Goal: Task Accomplishment & Management: Manage account settings

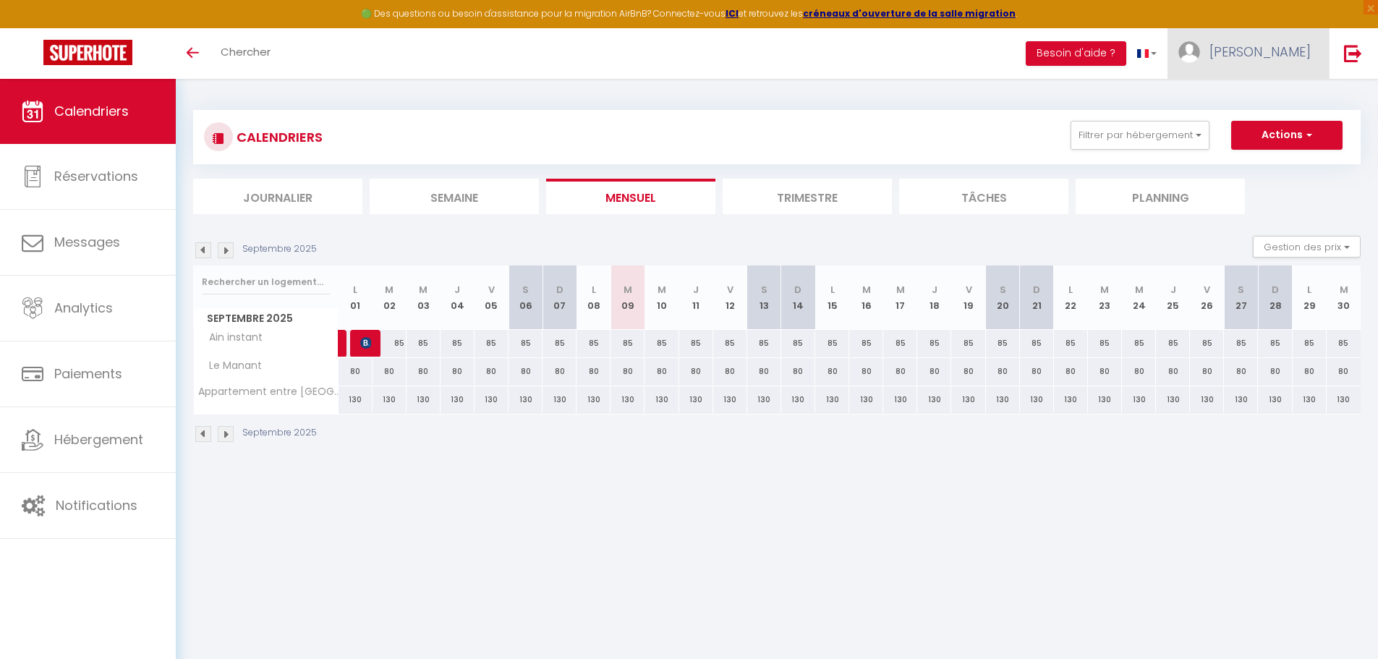
click at [1266, 51] on span "[PERSON_NAME]" at bounding box center [1260, 52] width 101 height 18
click at [1255, 99] on link "Paramètres" at bounding box center [1271, 100] width 107 height 25
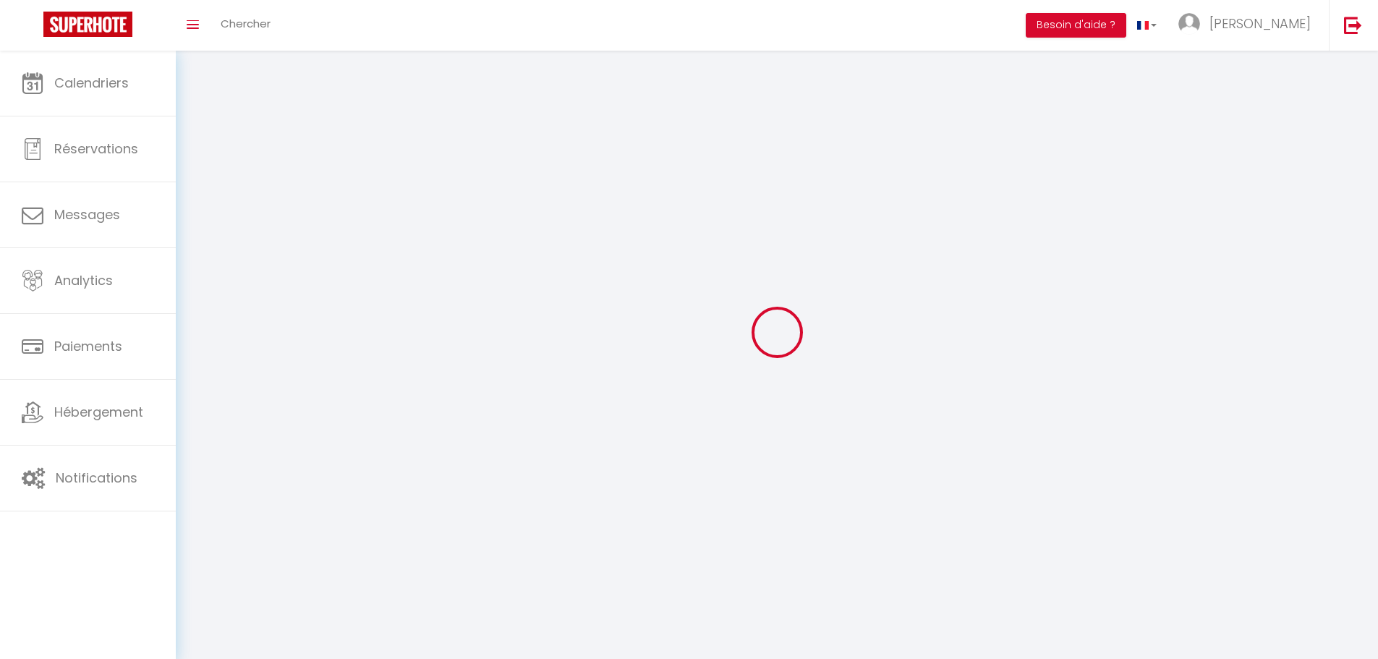
type input "[PERSON_NAME]"
type input "0636564767"
type input "[STREET_ADDRESS]"
type input "01200"
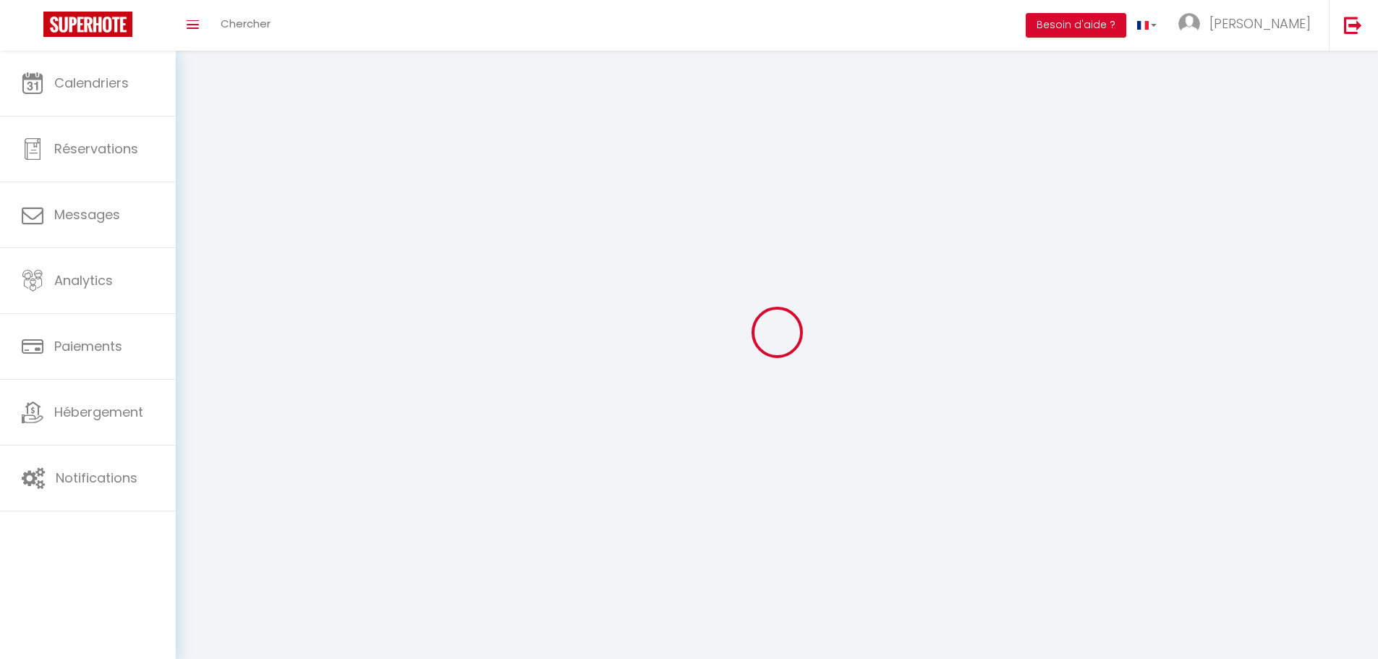
type input "MONTANGES"
type input "mygu3XfW2z1AgjCparnwTiXvy"
type input "1gO9TGwYuxpjMoa8yDHdzZefV"
select select "28"
select select "fr"
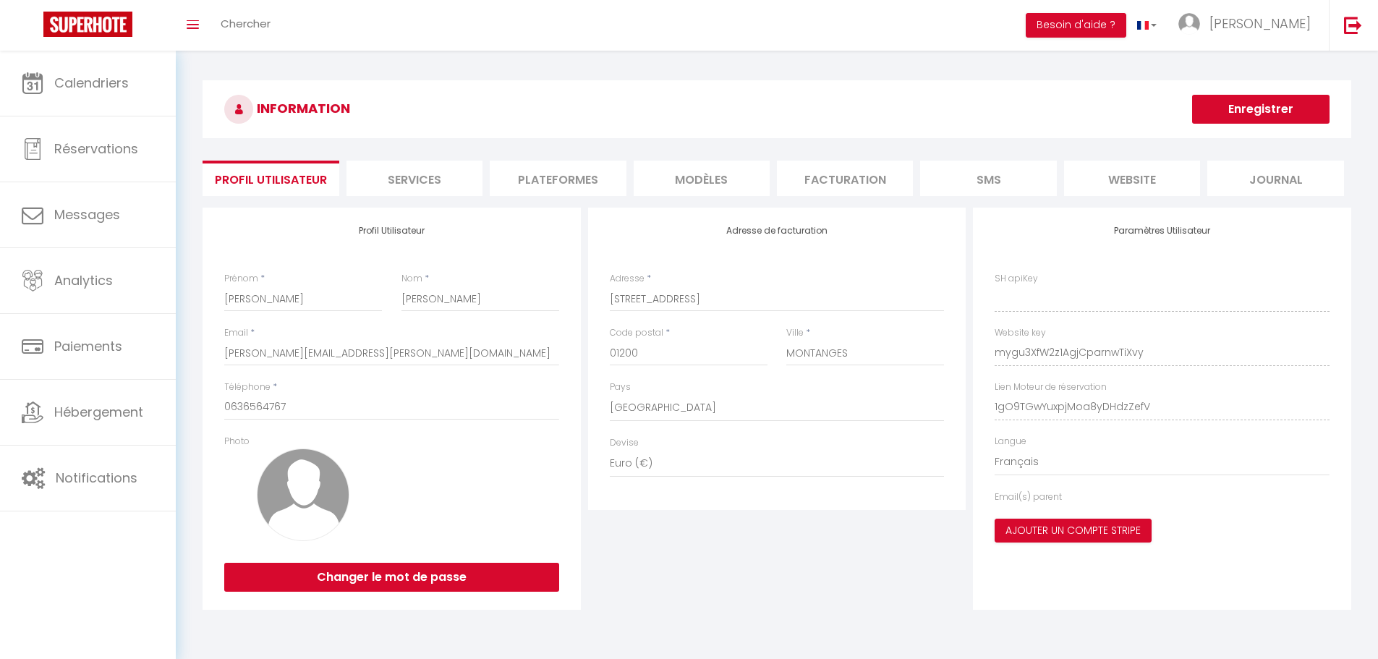
type input "mygu3XfW2z1AgjCparnwTiXvy"
type input "1gO9TGwYuxpjMoa8yDHdzZefV"
type input "[URL][DOMAIN_NAME]"
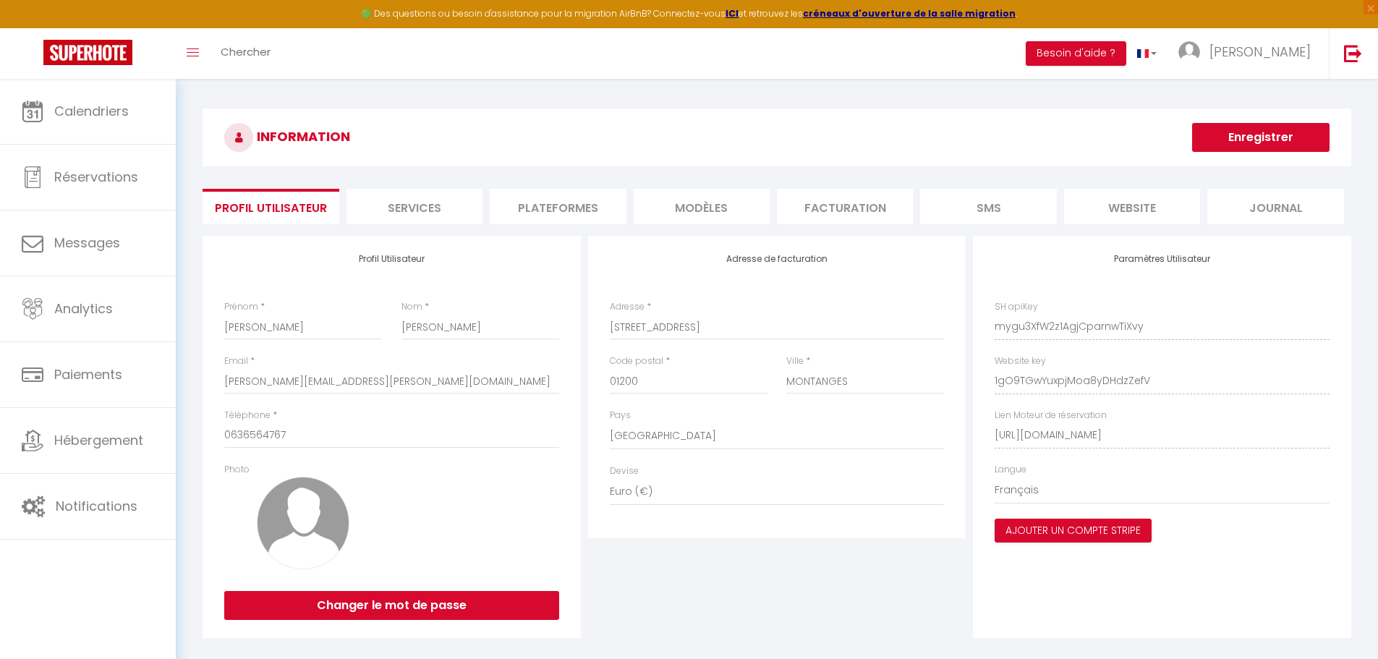
click at [562, 208] on li "Plateformes" at bounding box center [558, 206] width 136 height 35
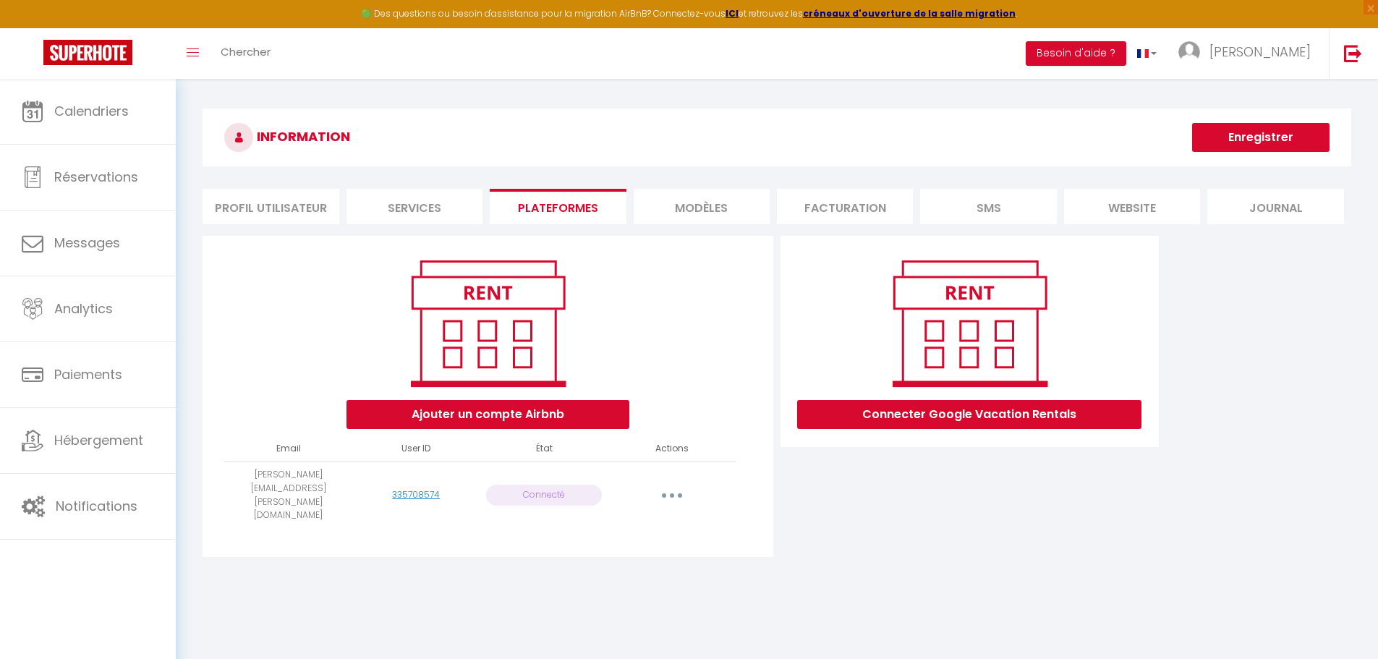
click at [674, 484] on button "button" at bounding box center [672, 495] width 41 height 23
click at [604, 572] on link "Reconnecter le compte" at bounding box center [608, 580] width 160 height 25
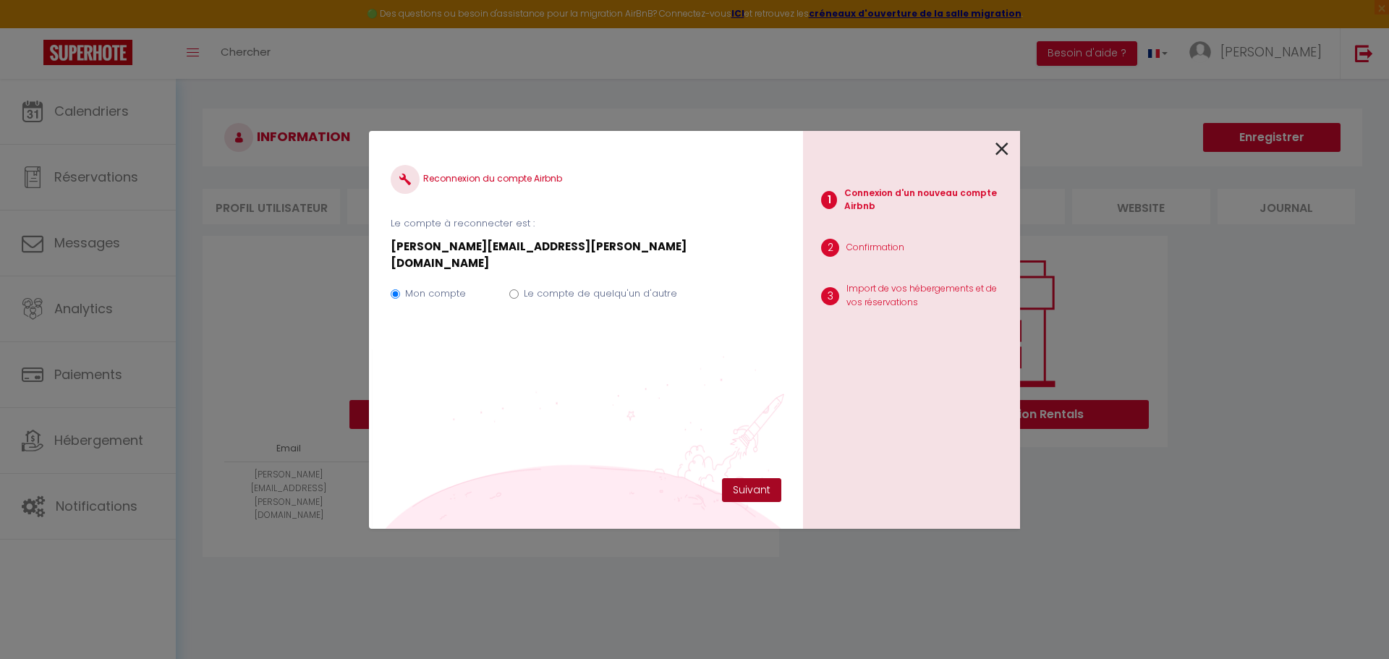
click at [766, 494] on button "Suivant" at bounding box center [751, 490] width 59 height 25
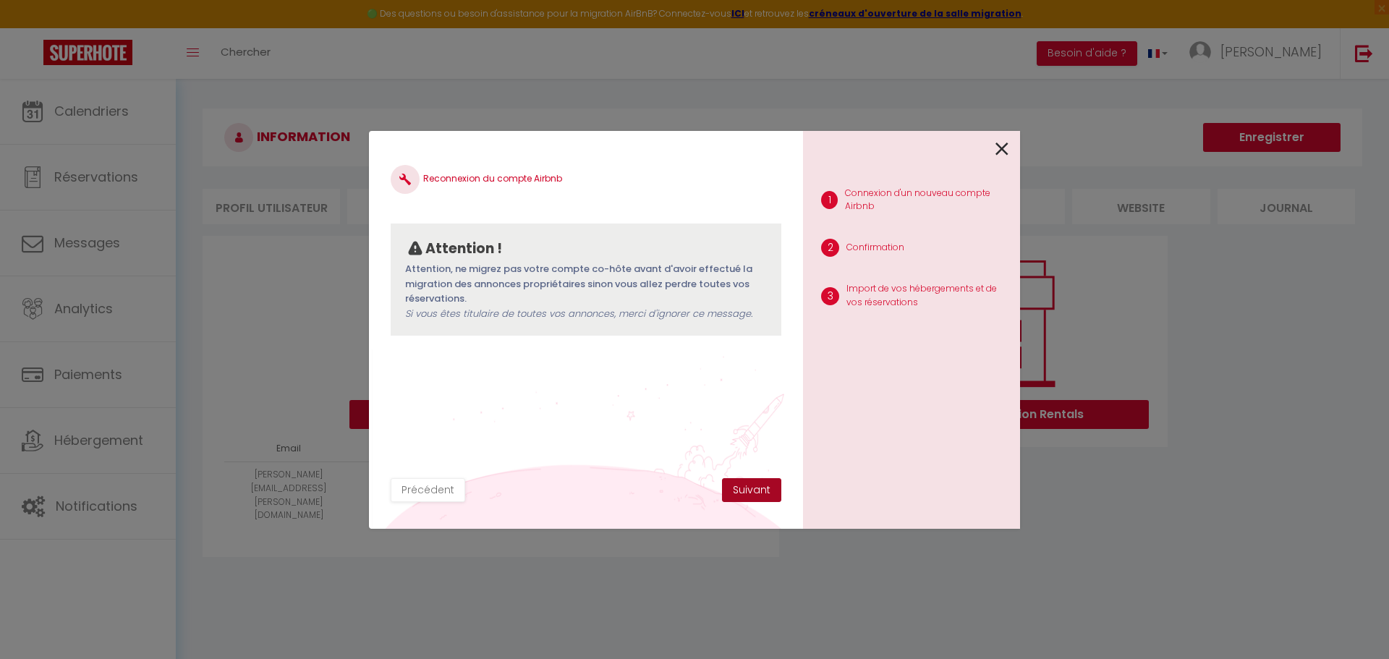
click at [773, 488] on button "Suivant" at bounding box center [751, 490] width 59 height 25
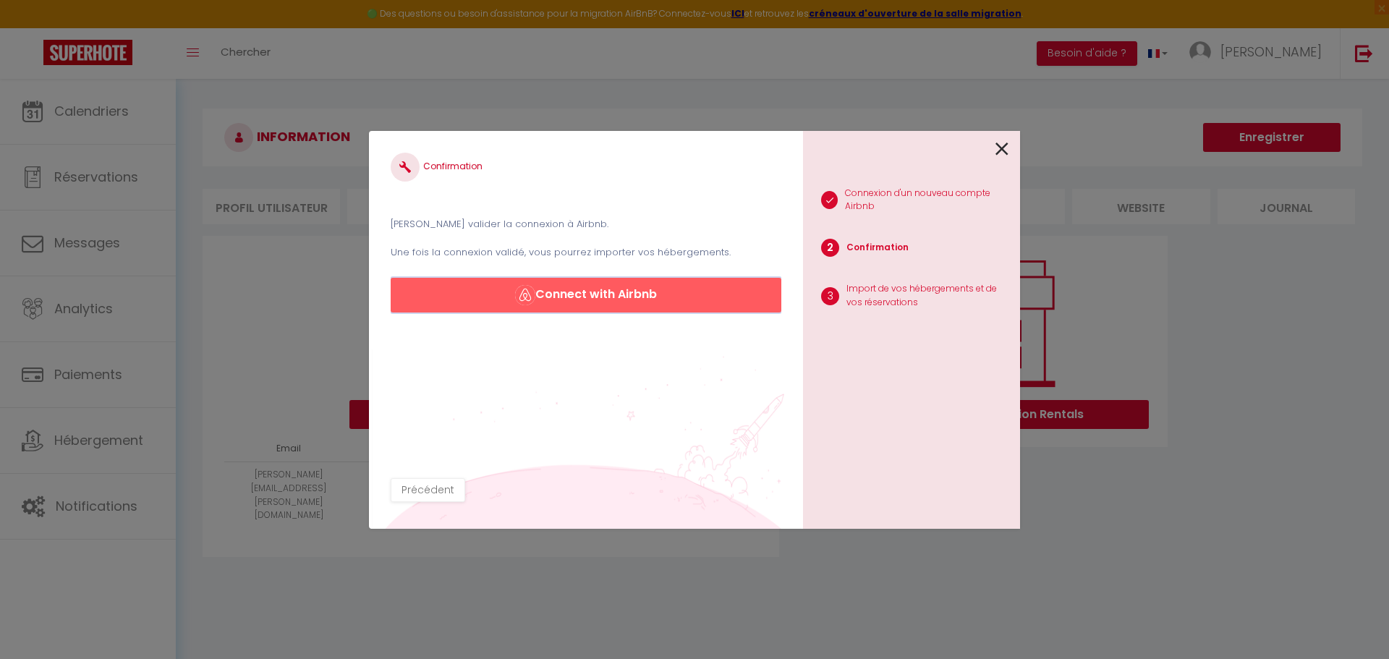
click at [632, 292] on button "Connect with Airbnb" at bounding box center [586, 295] width 391 height 35
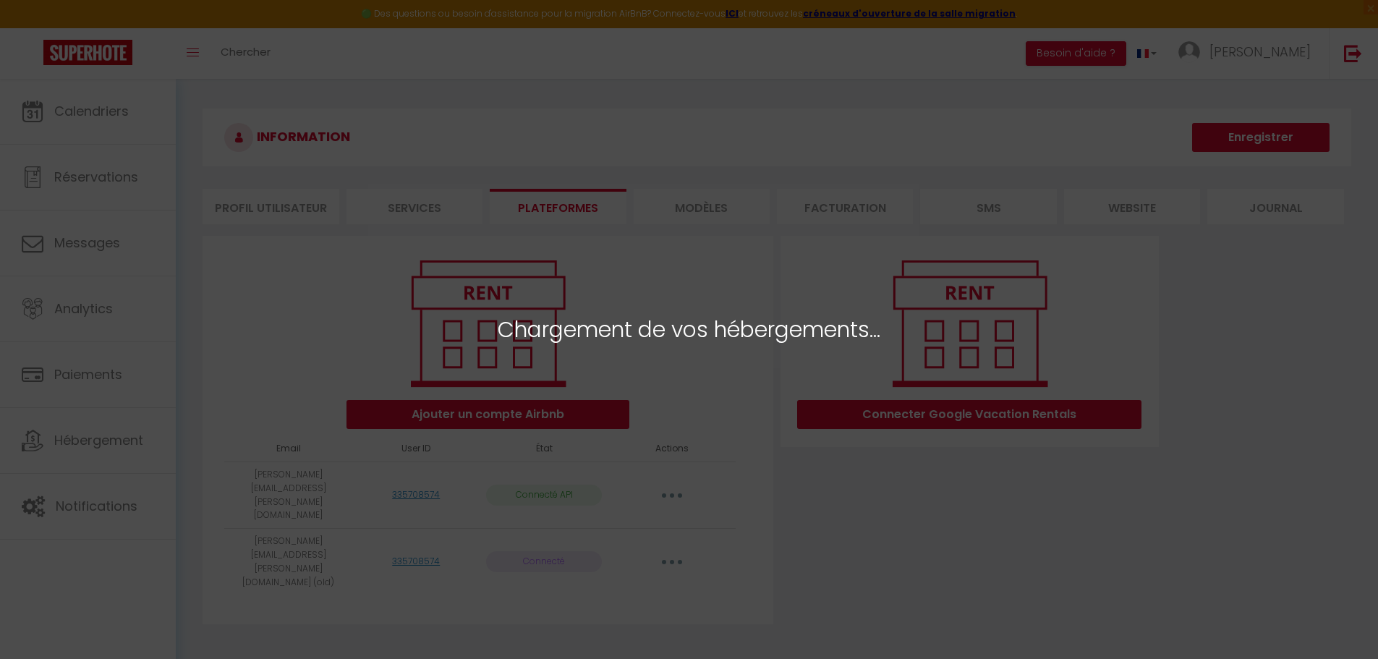
select select "11946"
select select "11945"
select select "11944"
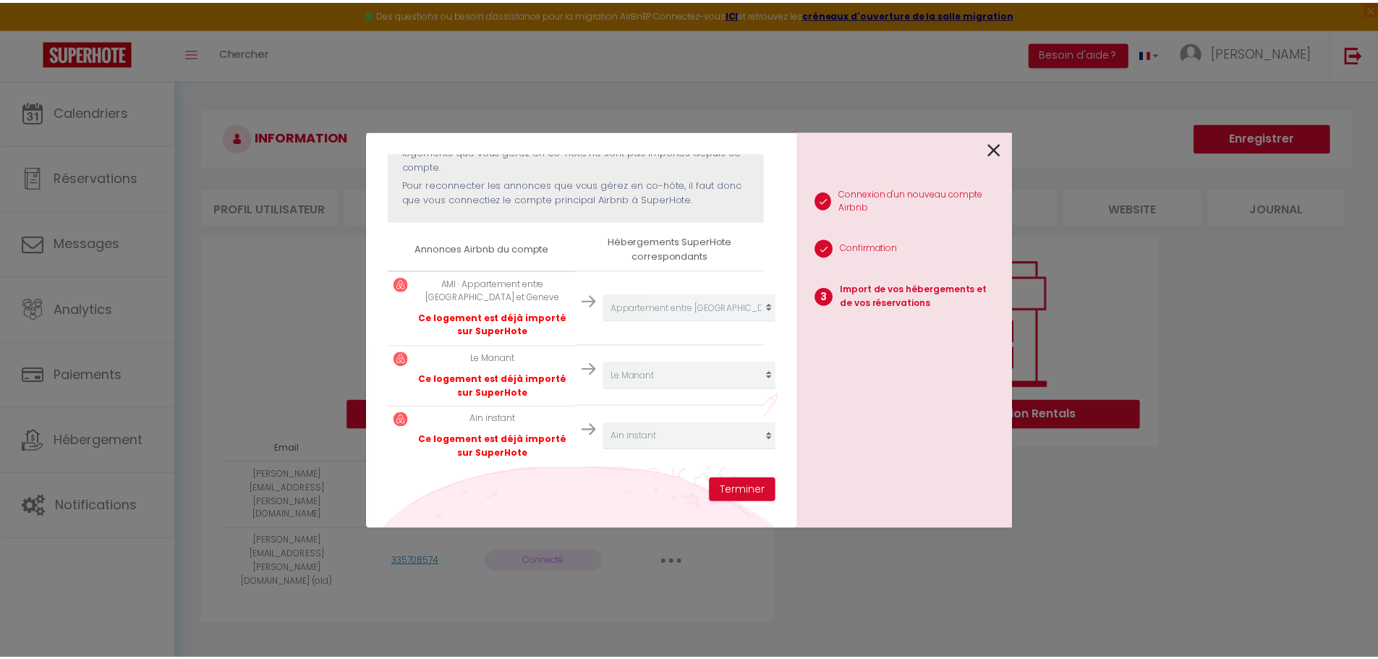
scroll to position [190, 0]
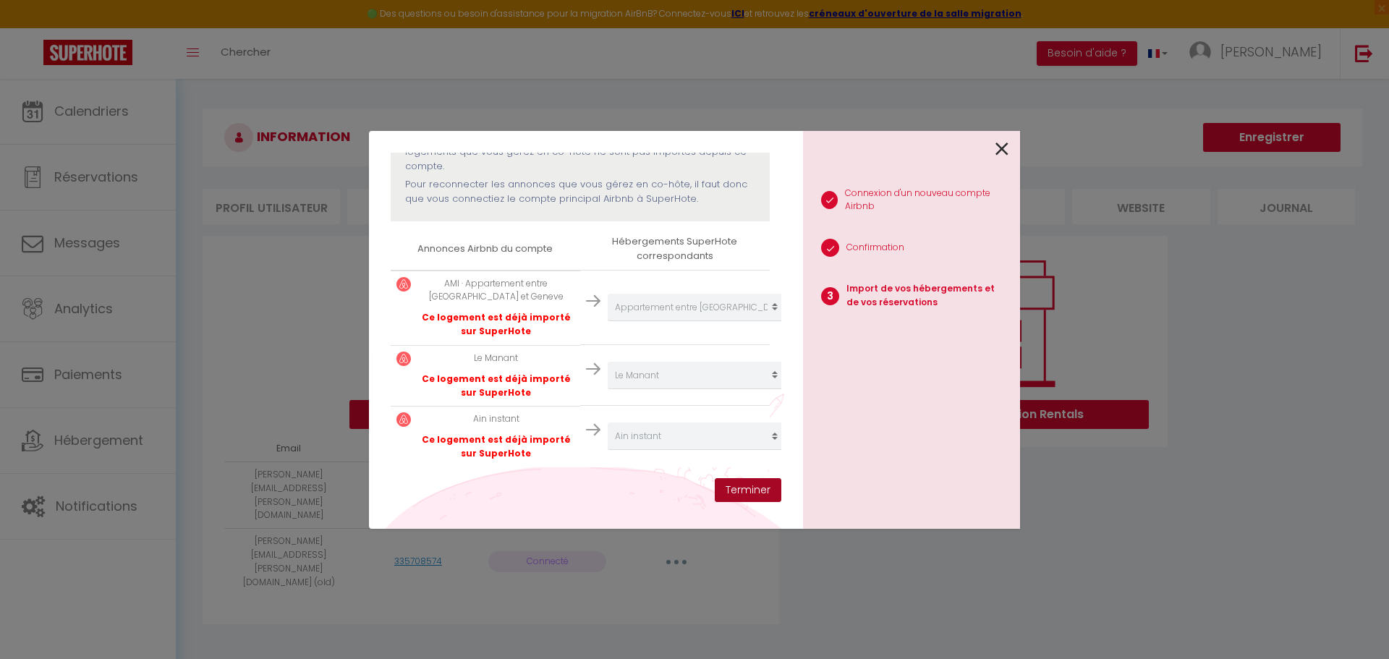
click at [755, 488] on button "Terminer" at bounding box center [748, 490] width 67 height 25
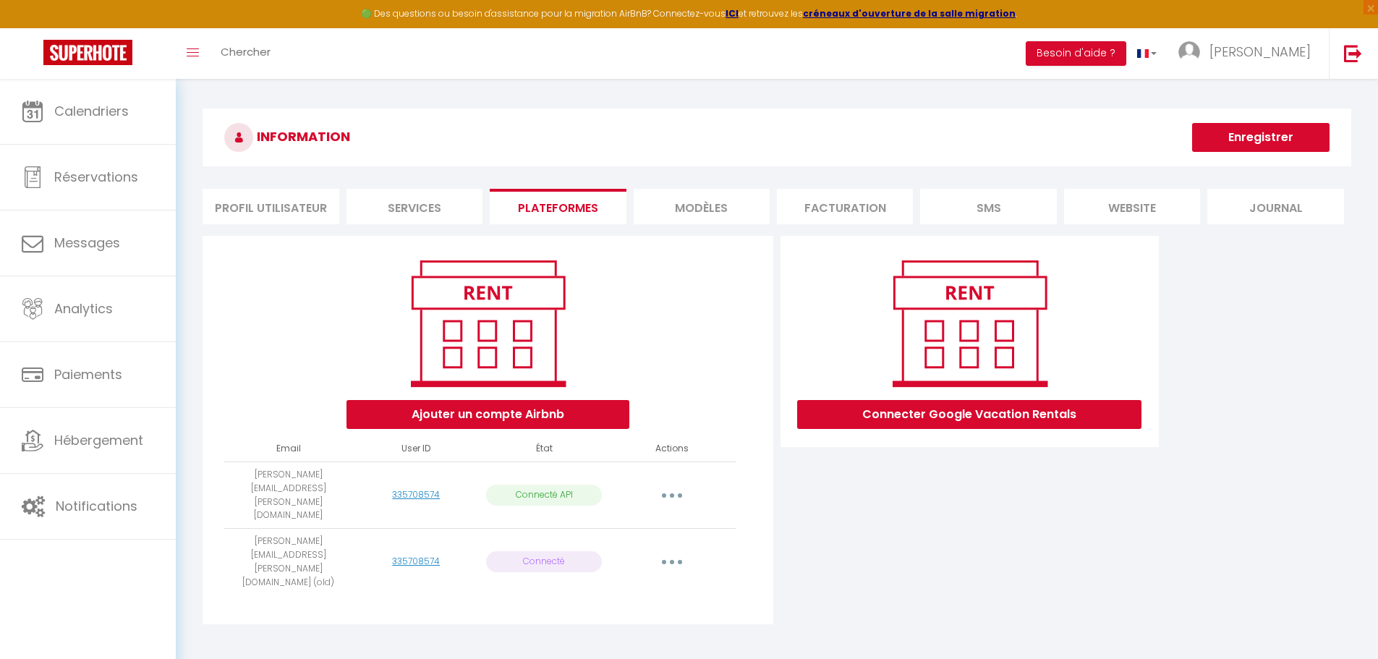
click at [677, 484] on button "button" at bounding box center [672, 495] width 41 height 23
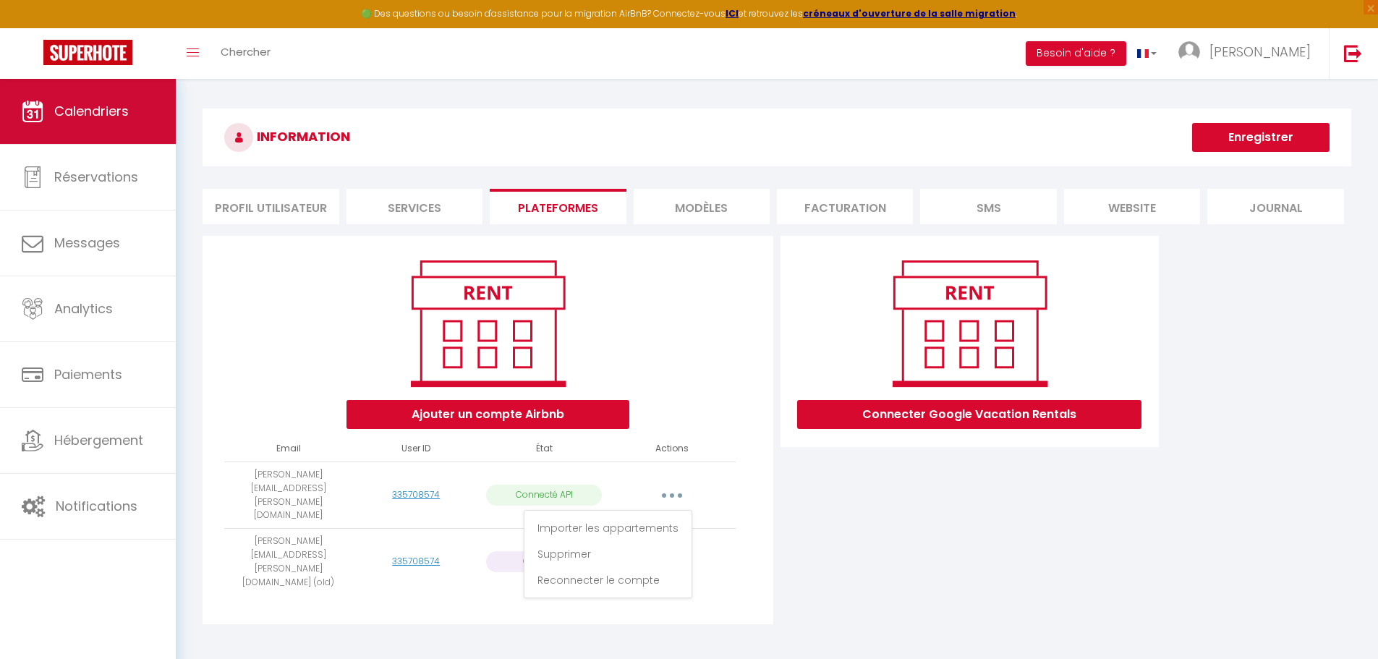
click at [97, 116] on span "Calendriers" at bounding box center [91, 111] width 75 height 18
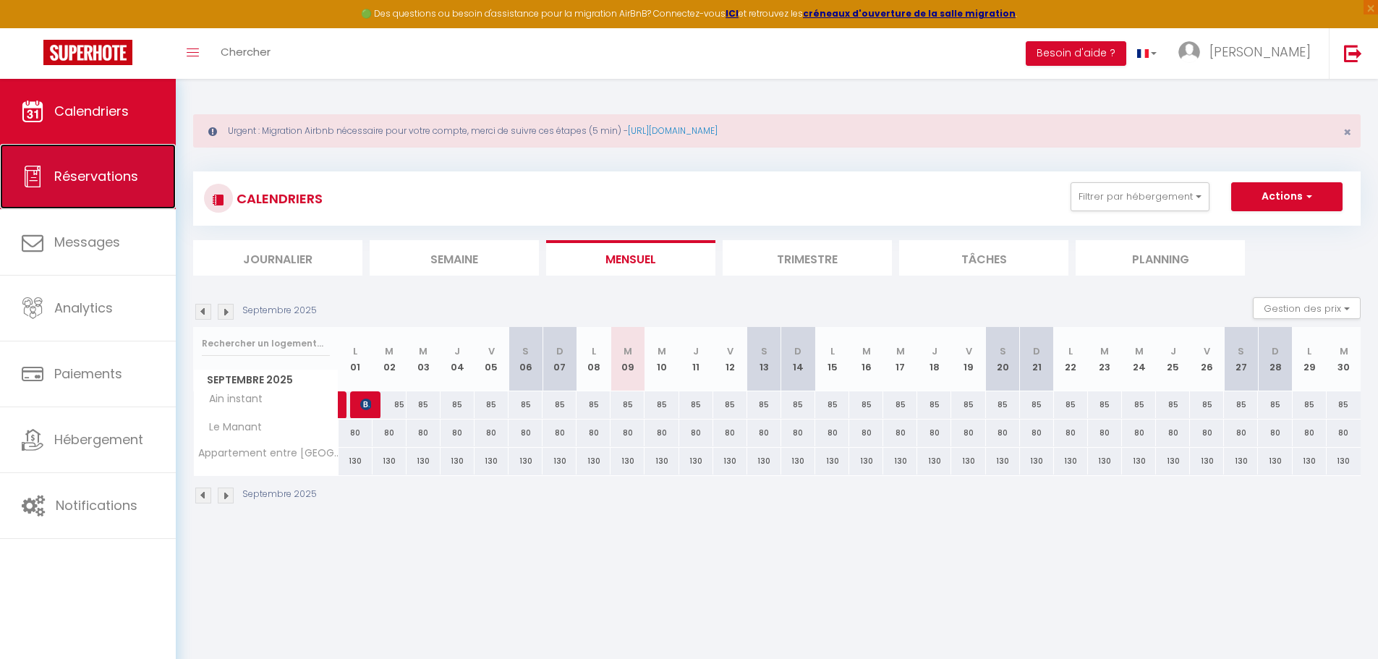
click at [101, 190] on link "Réservations" at bounding box center [88, 176] width 176 height 65
select select "not_cancelled"
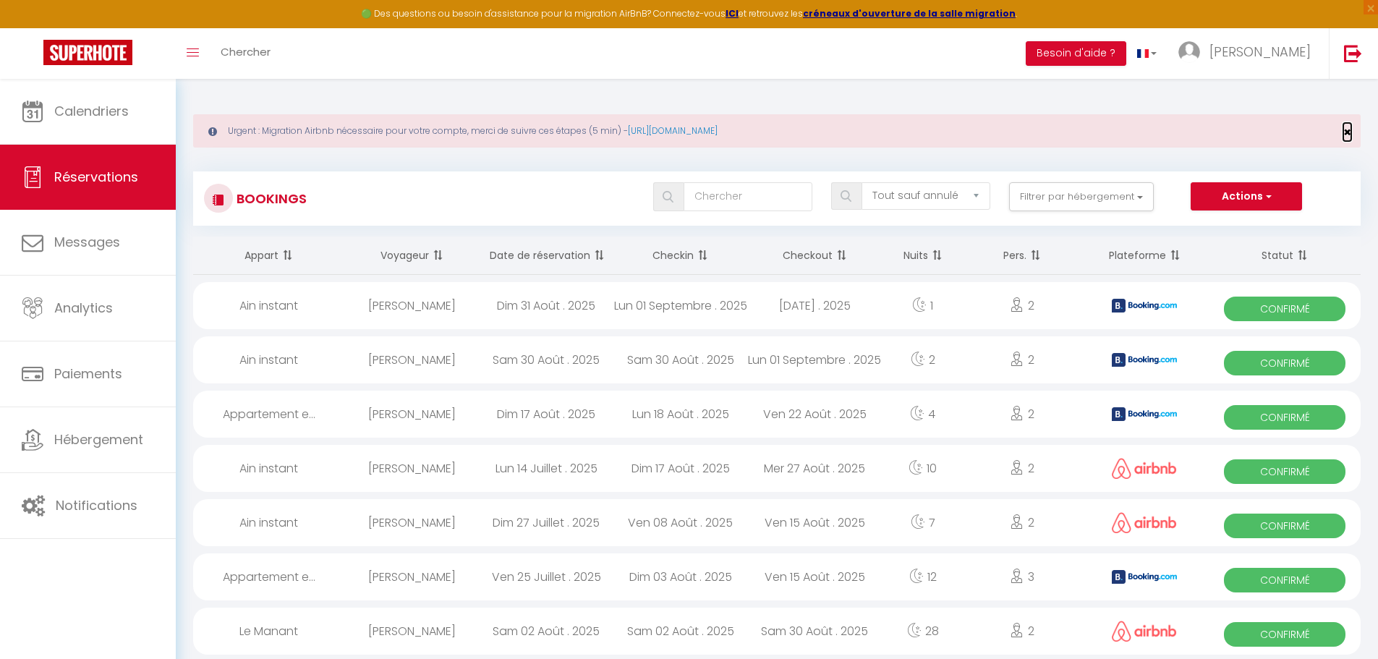
click at [1347, 132] on span "×" at bounding box center [1348, 132] width 8 height 18
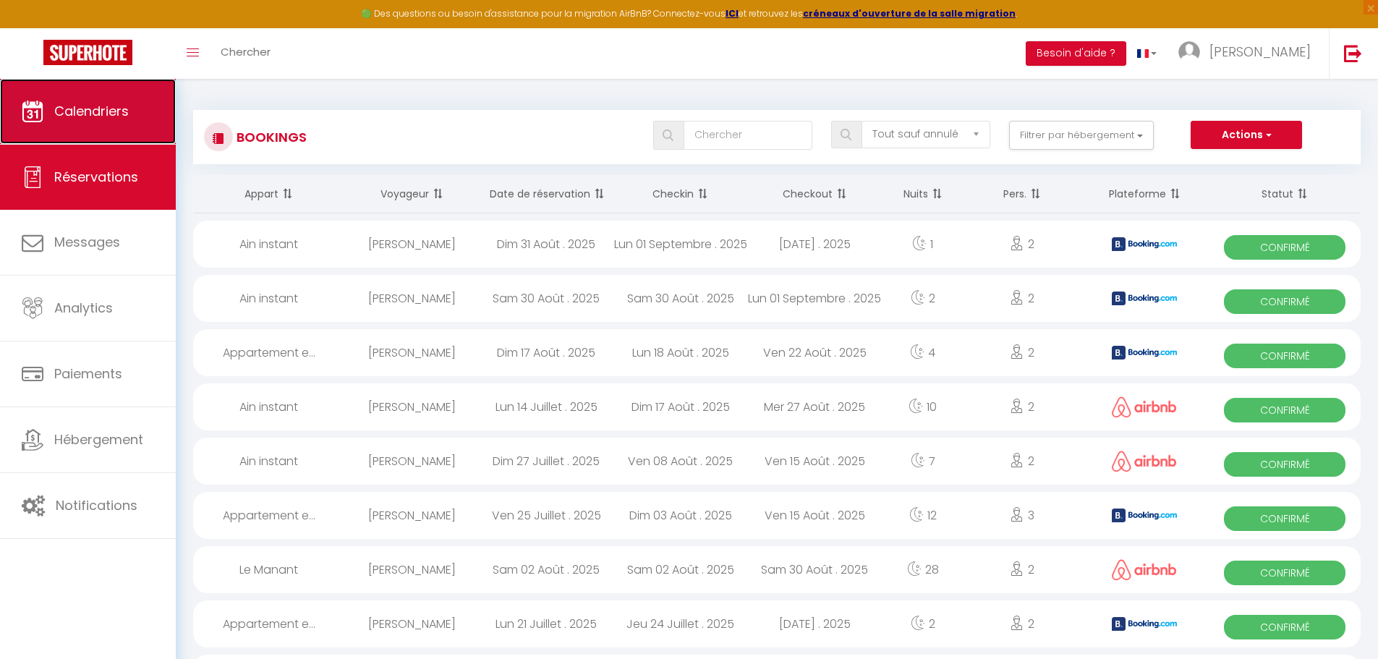
click at [92, 135] on link "Calendriers" at bounding box center [88, 111] width 176 height 65
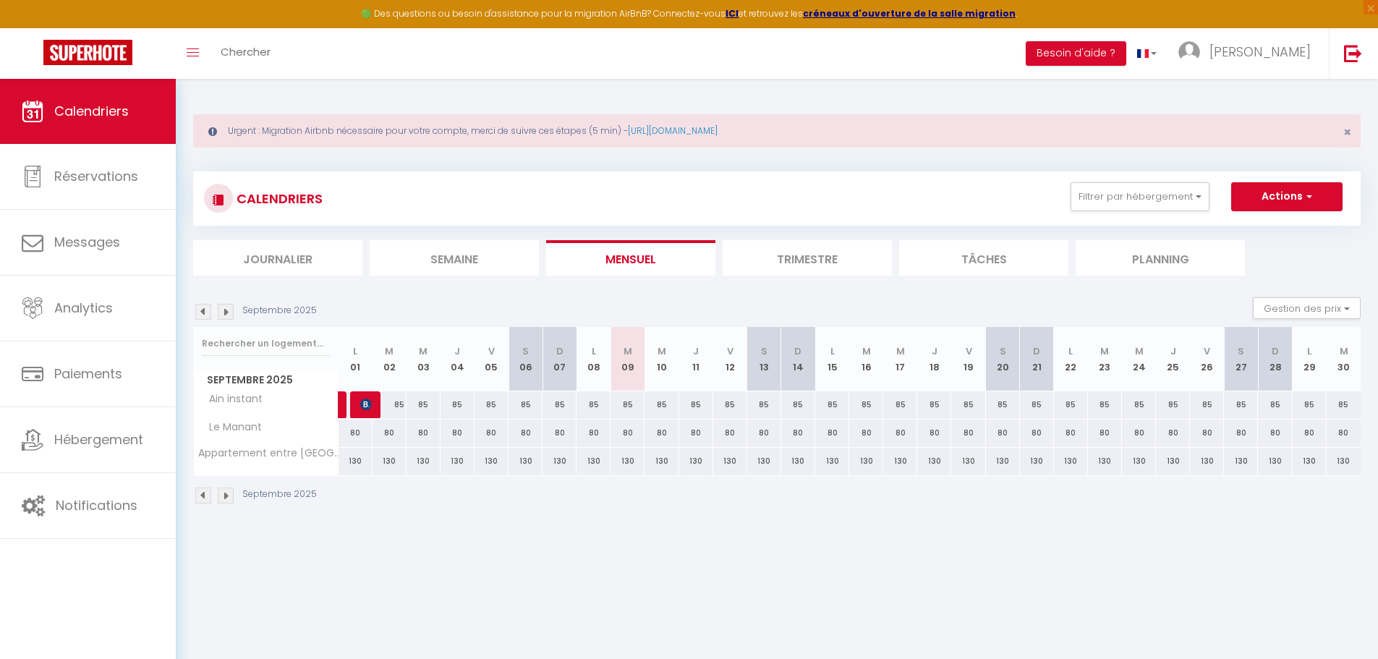
click at [630, 462] on div "130" at bounding box center [628, 461] width 34 height 27
type input "130"
type input "[DATE] Septembre 2025"
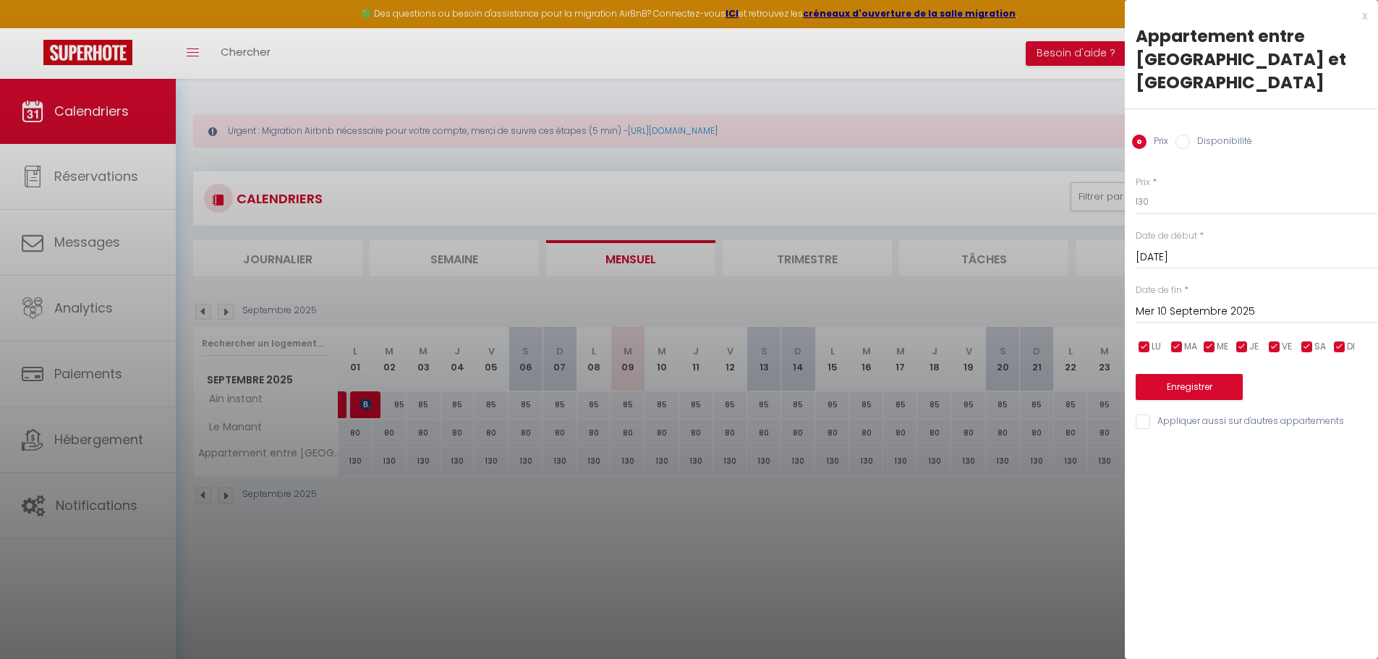
click at [1250, 302] on input "Mer 10 Septembre 2025" at bounding box center [1257, 311] width 242 height 19
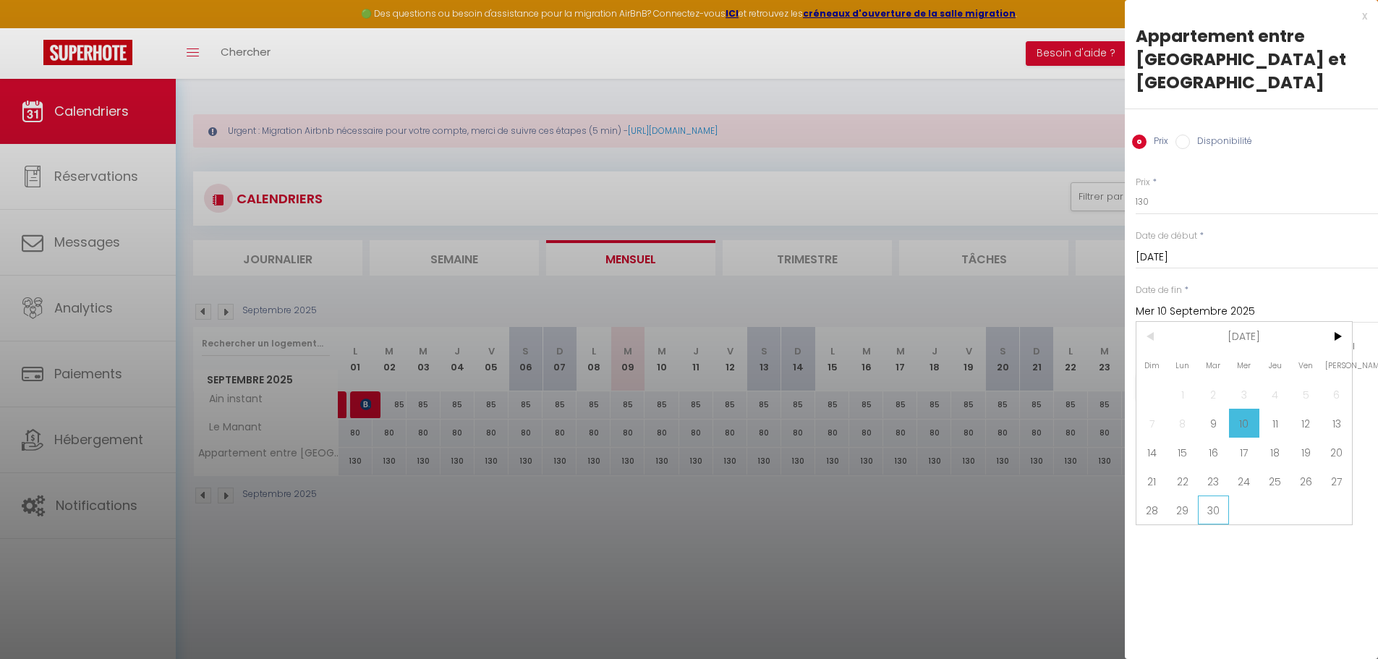
click at [1210, 496] on span "30" at bounding box center [1213, 510] width 31 height 29
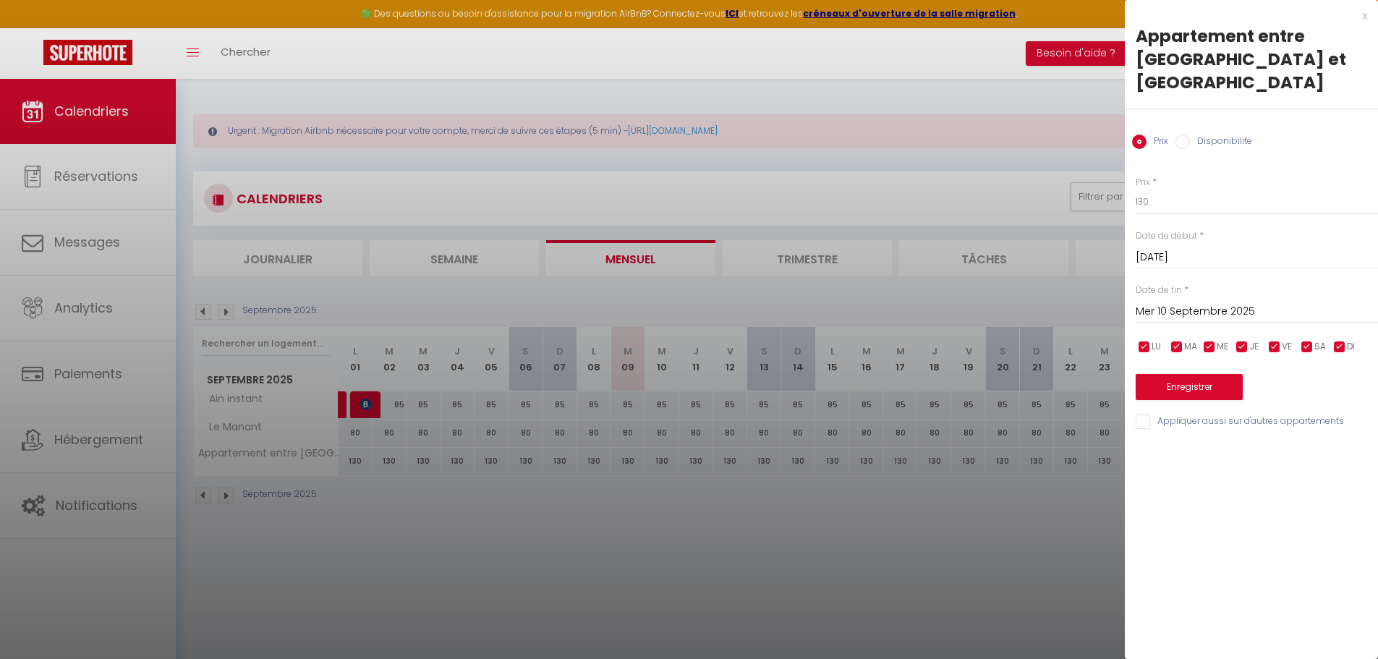
type input "Mar 30 Septembre 2025"
click at [1153, 189] on input "130" at bounding box center [1257, 202] width 242 height 26
type input "120"
click at [1218, 374] on button "Enregistrer" at bounding box center [1189, 387] width 107 height 26
